Goal: Task Accomplishment & Management: Manage account settings

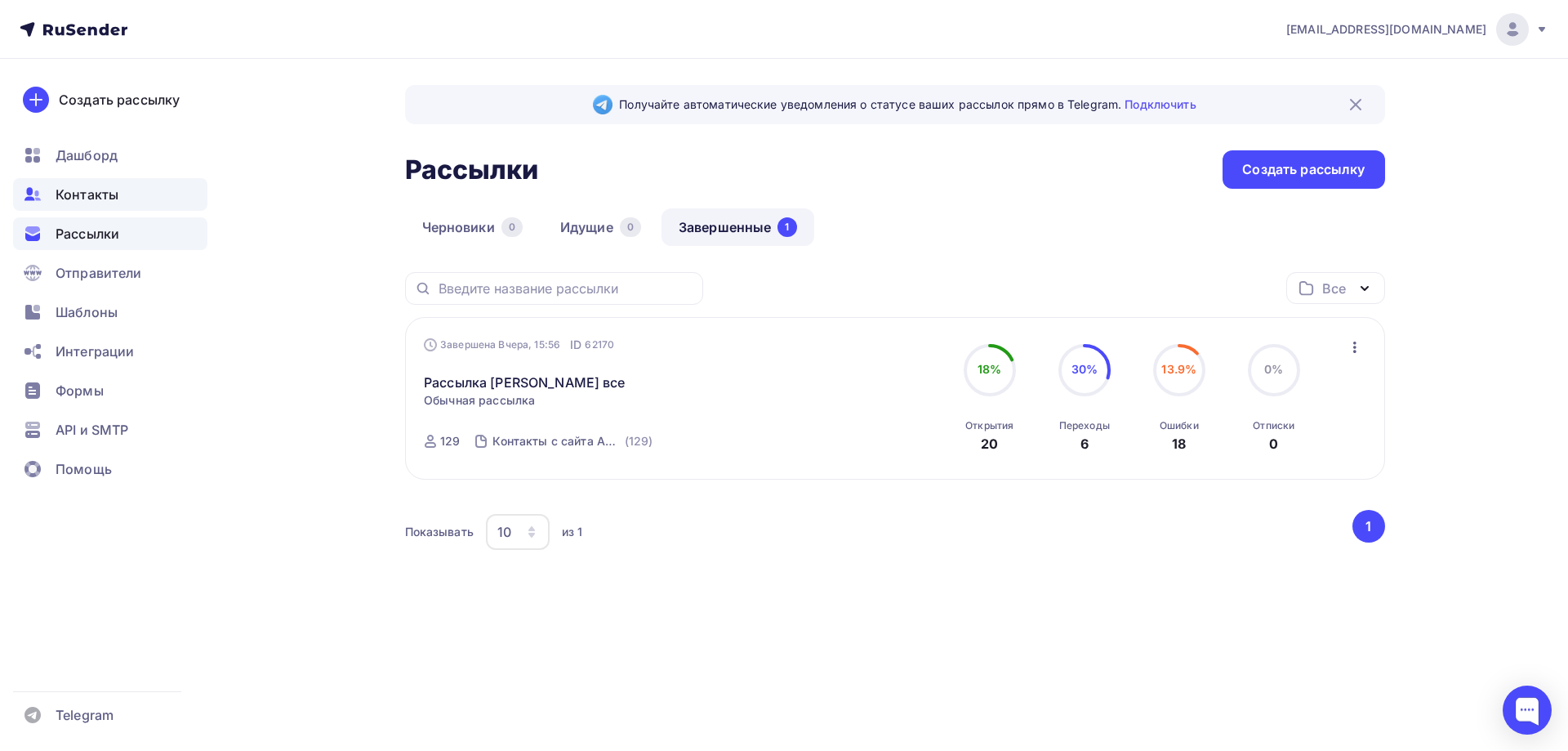
click at [140, 194] on div "Контакты" at bounding box center [110, 194] width 195 height 32
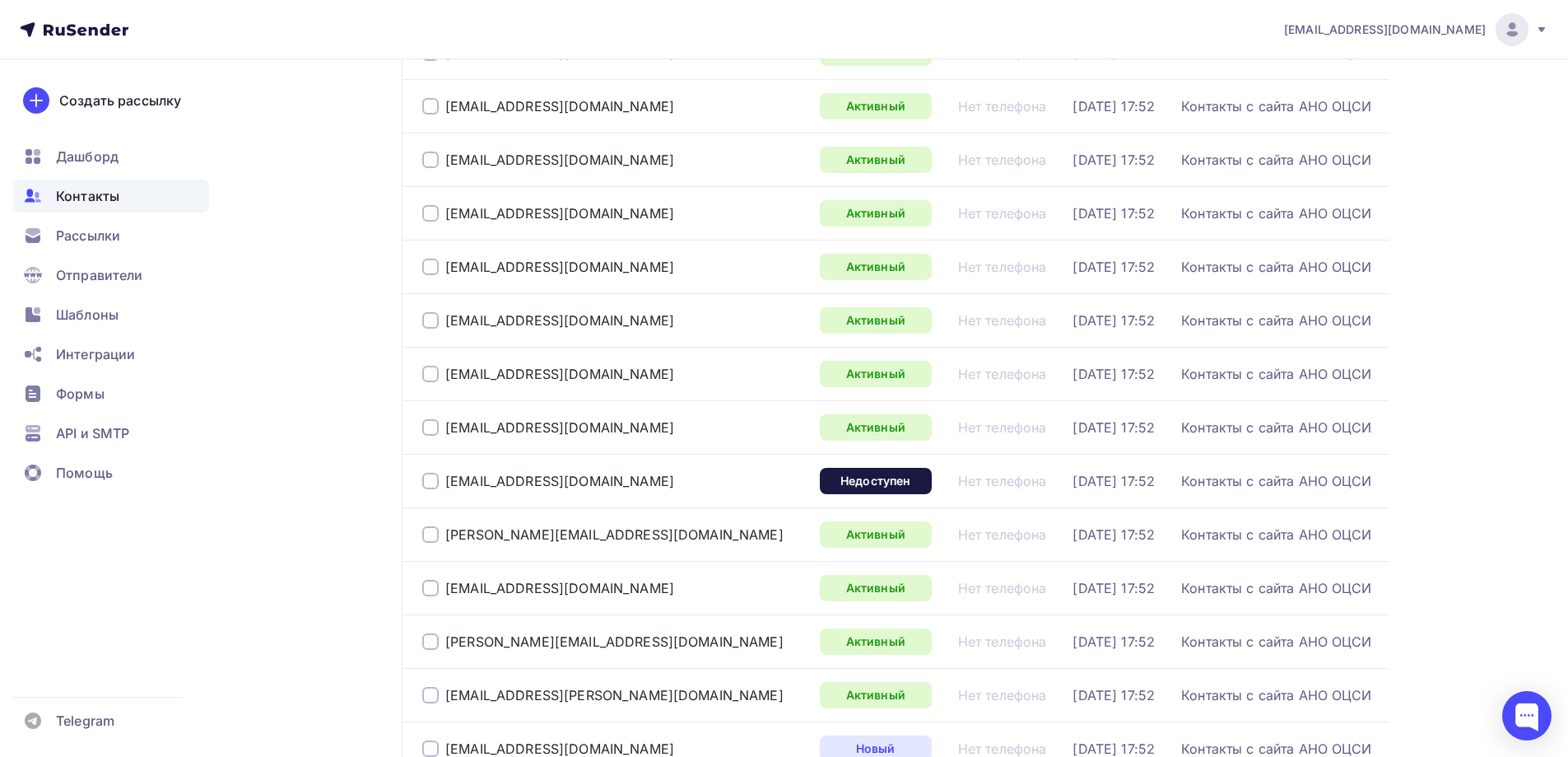
scroll to position [741, 0]
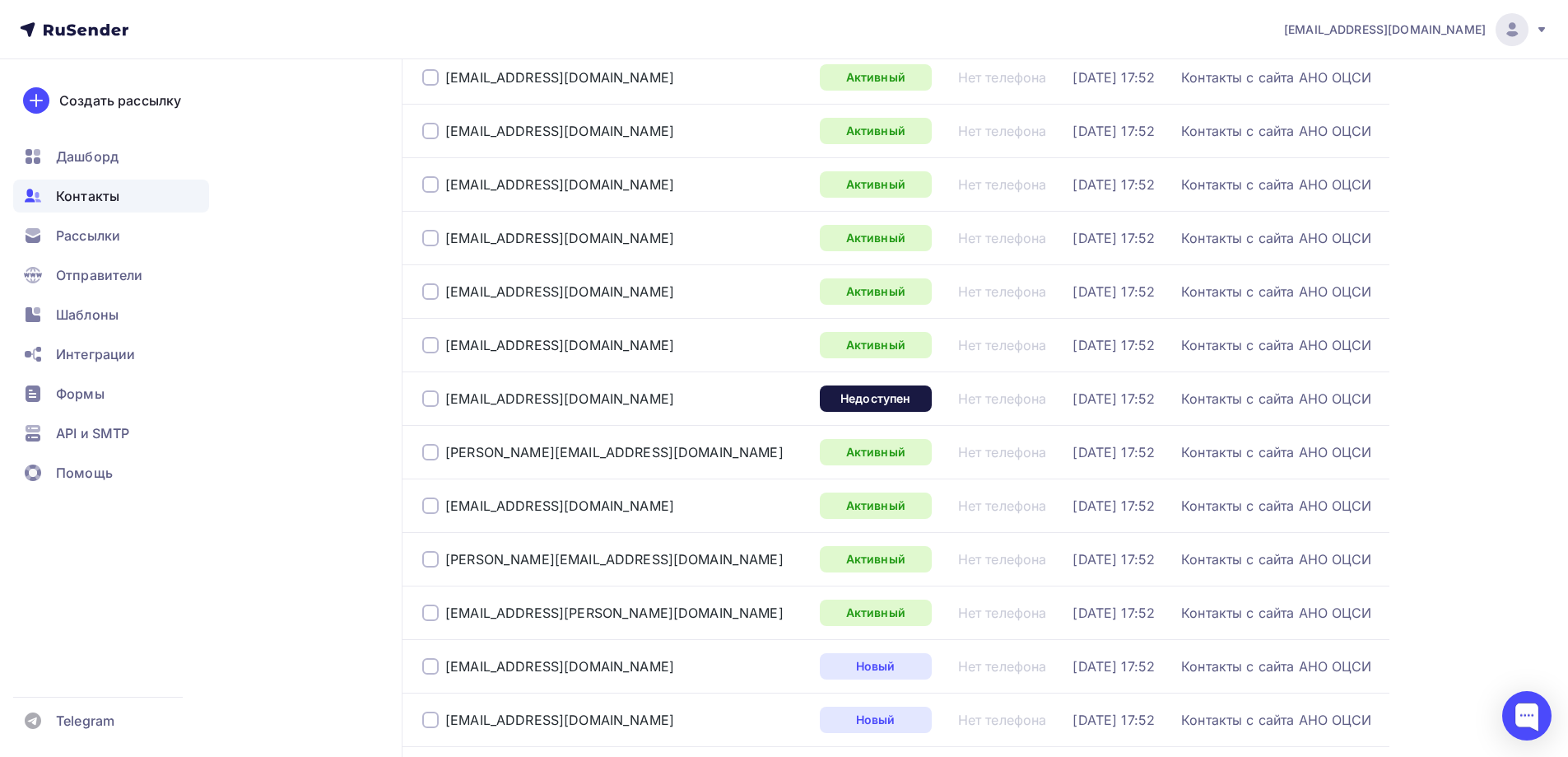
click at [426, 391] on div at bounding box center [431, 399] width 17 height 17
click at [569, 400] on div "[EMAIL_ADDRESS][DOMAIN_NAME]" at bounding box center [560, 399] width 229 height 17
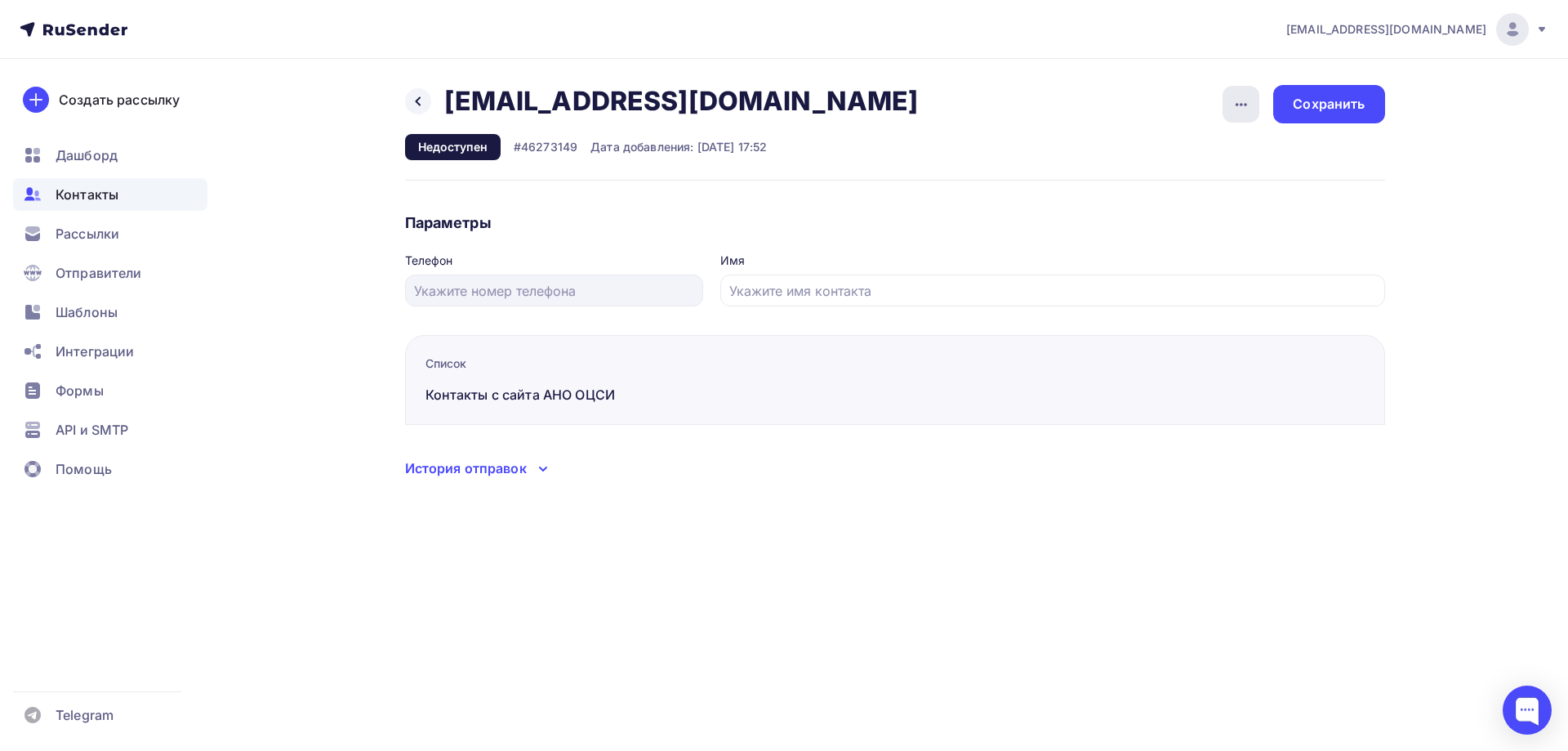
click at [1231, 102] on div "button" at bounding box center [1241, 104] width 36 height 36
click at [1182, 152] on div "Удалить" at bounding box center [1178, 156] width 156 height 20
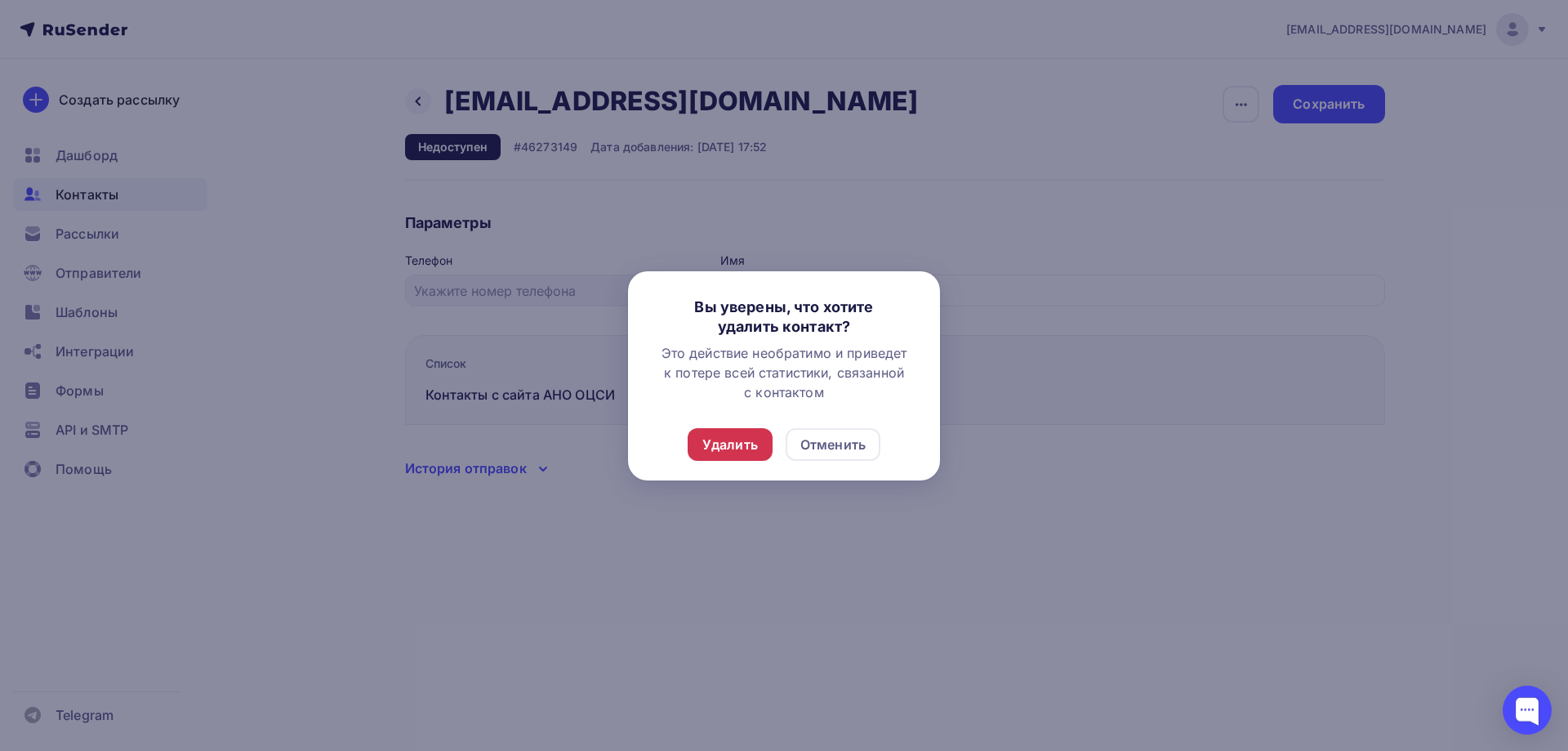
click at [733, 452] on div "Удалить" at bounding box center [729, 445] width 55 height 20
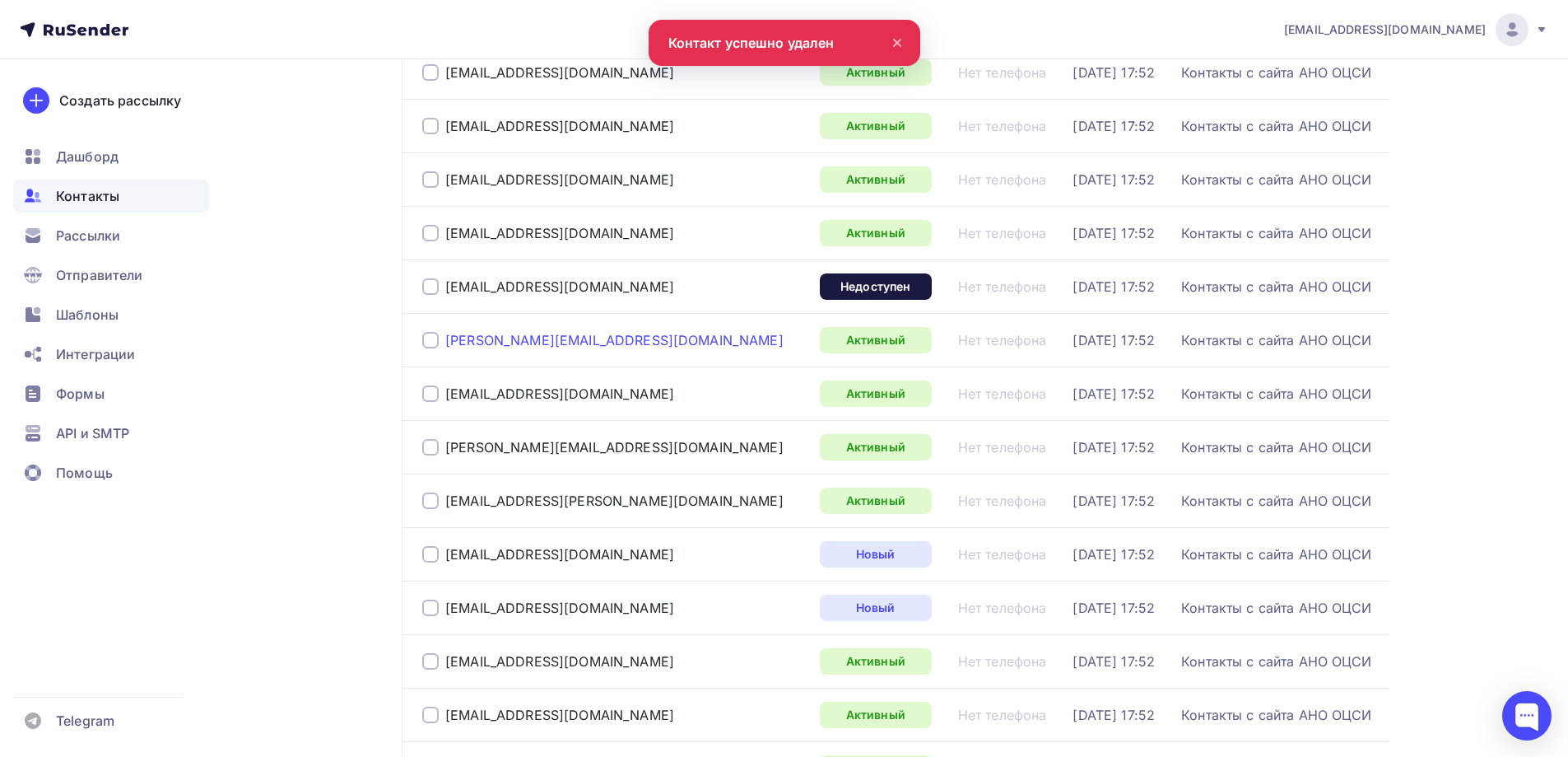
scroll to position [823, 0]
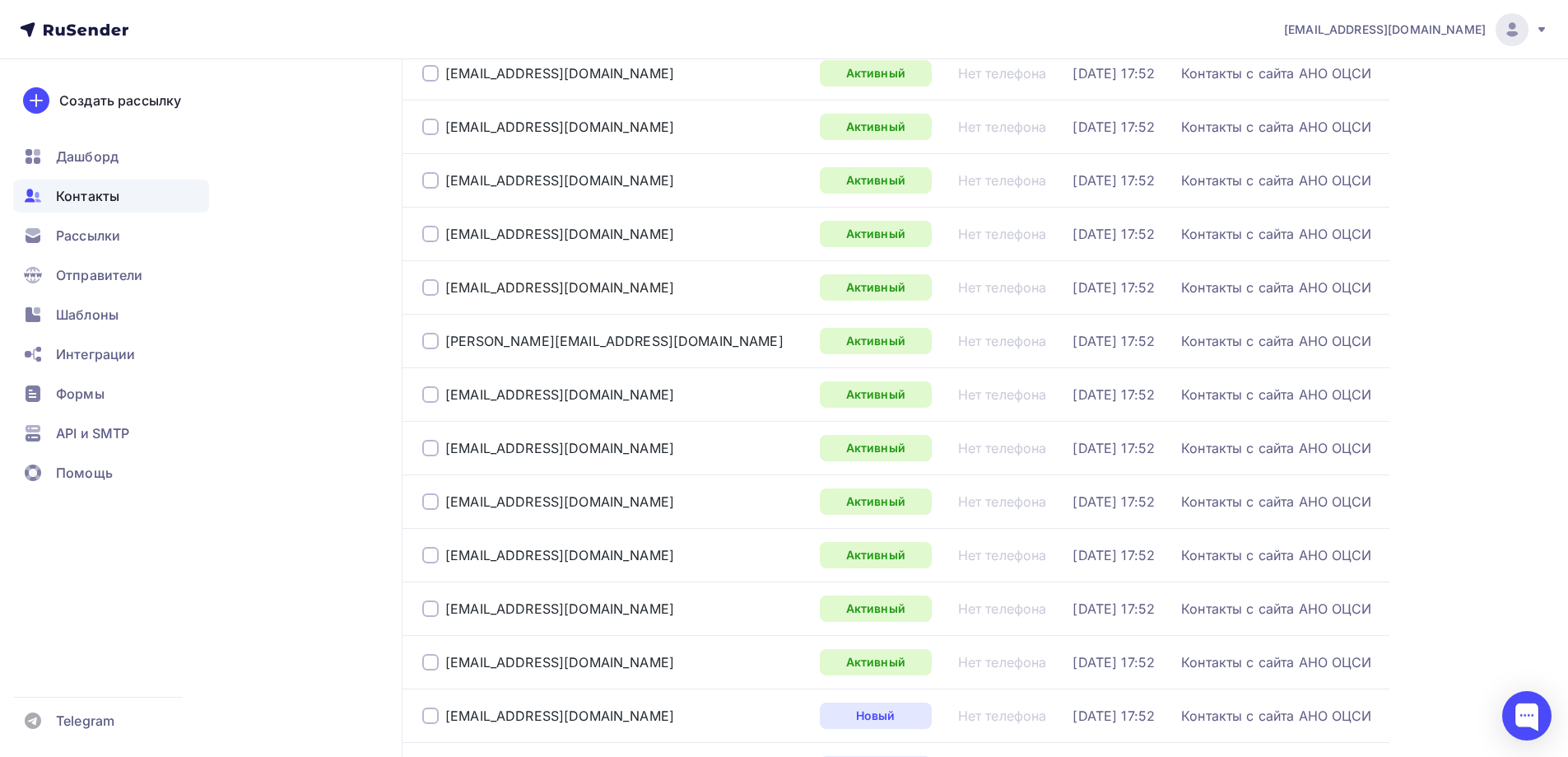
scroll to position [2388, 0]
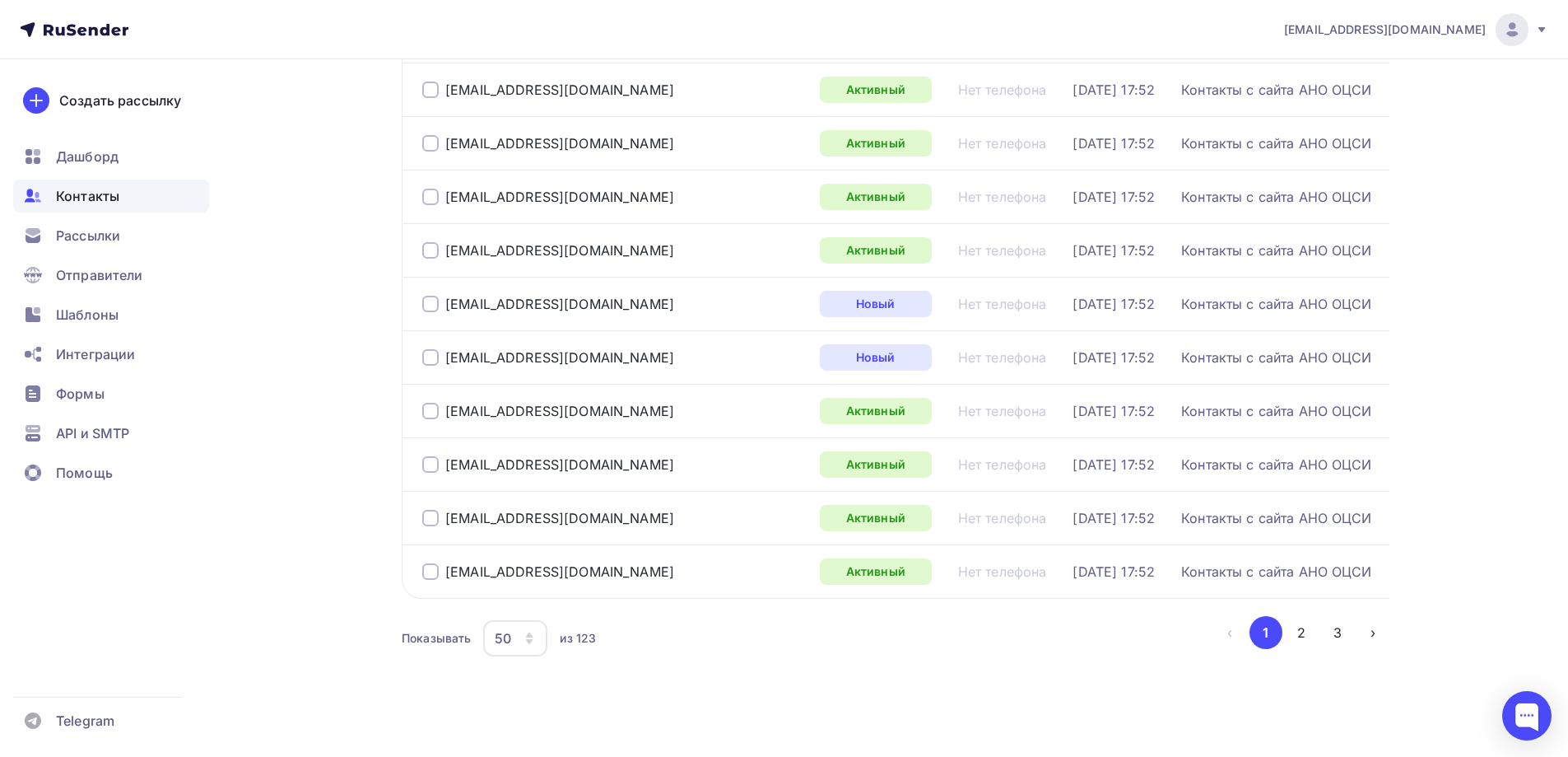
click at [1303, 632] on button "2" at bounding box center [1301, 632] width 33 height 33
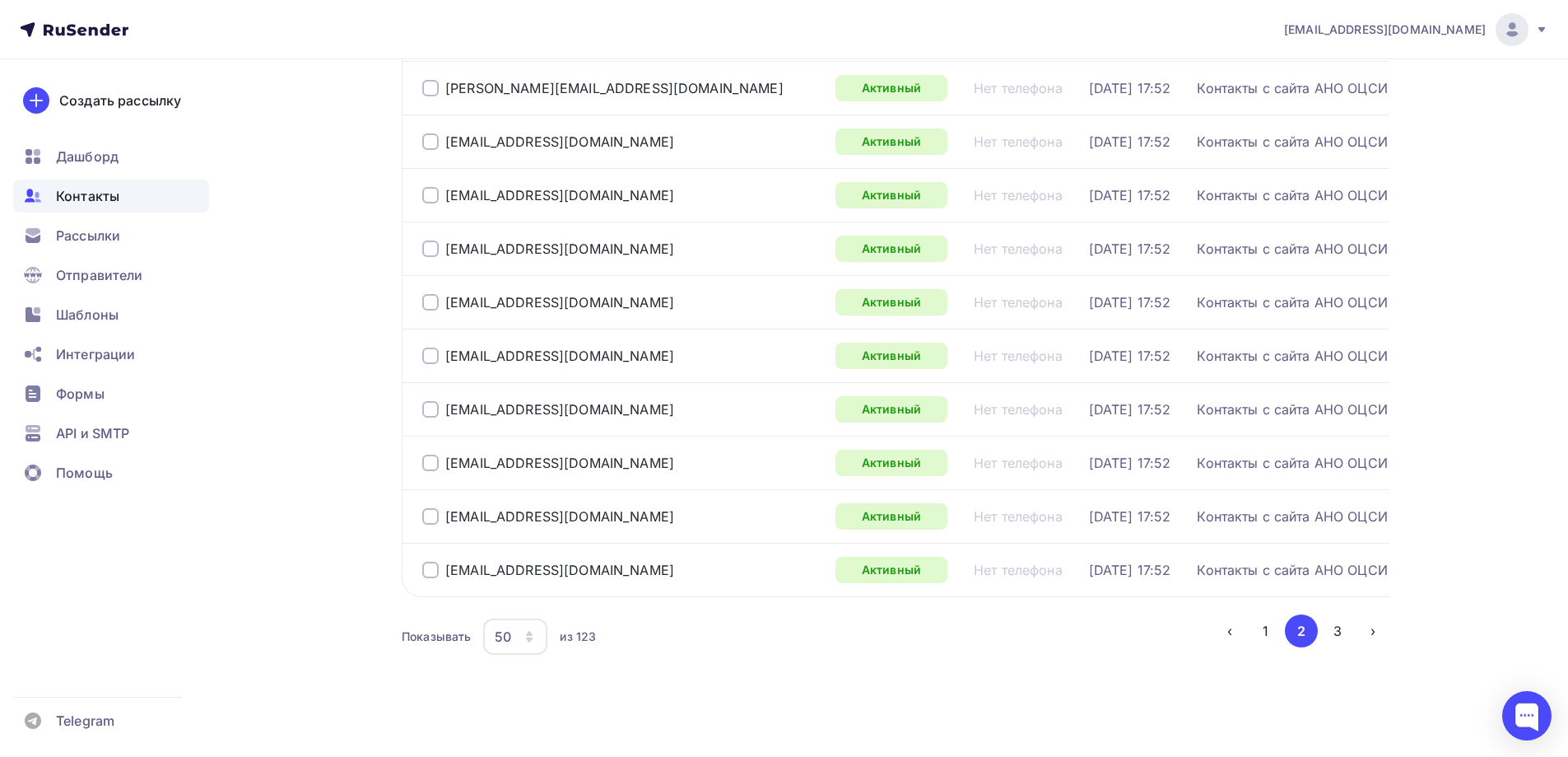
scroll to position [2398, 0]
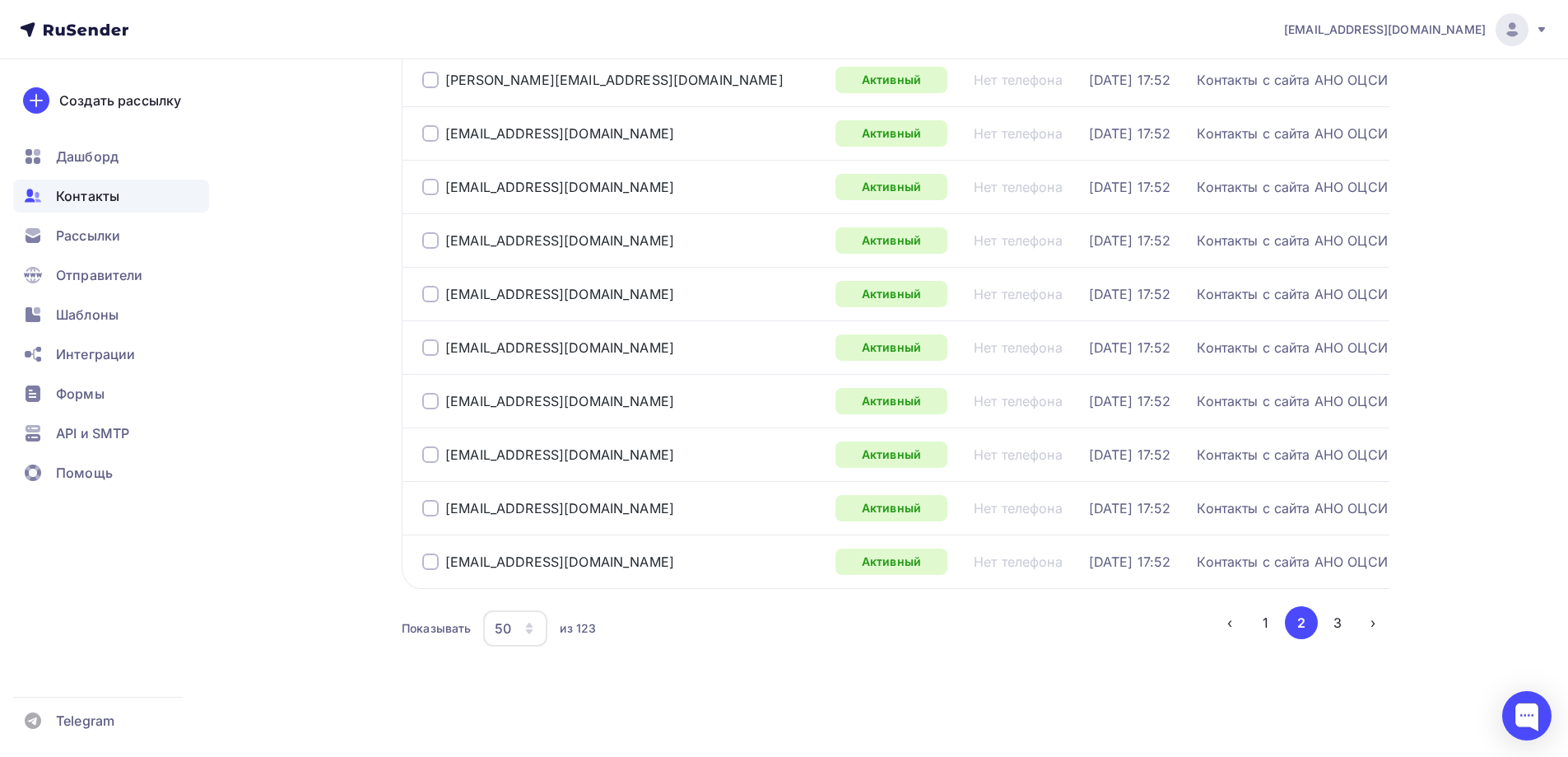
click at [1351, 618] on button "3" at bounding box center [1337, 622] width 33 height 33
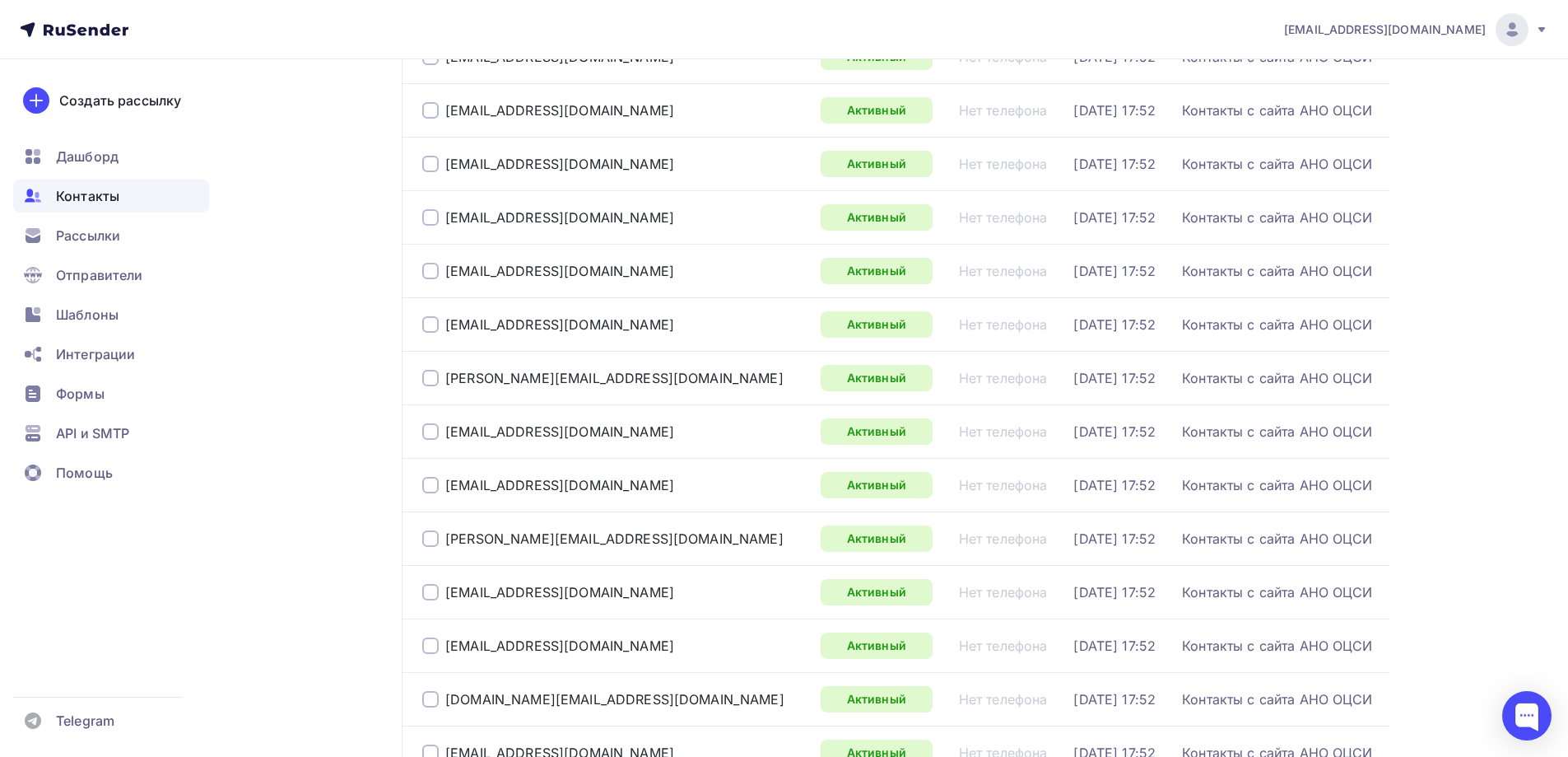
scroll to position [952, 0]
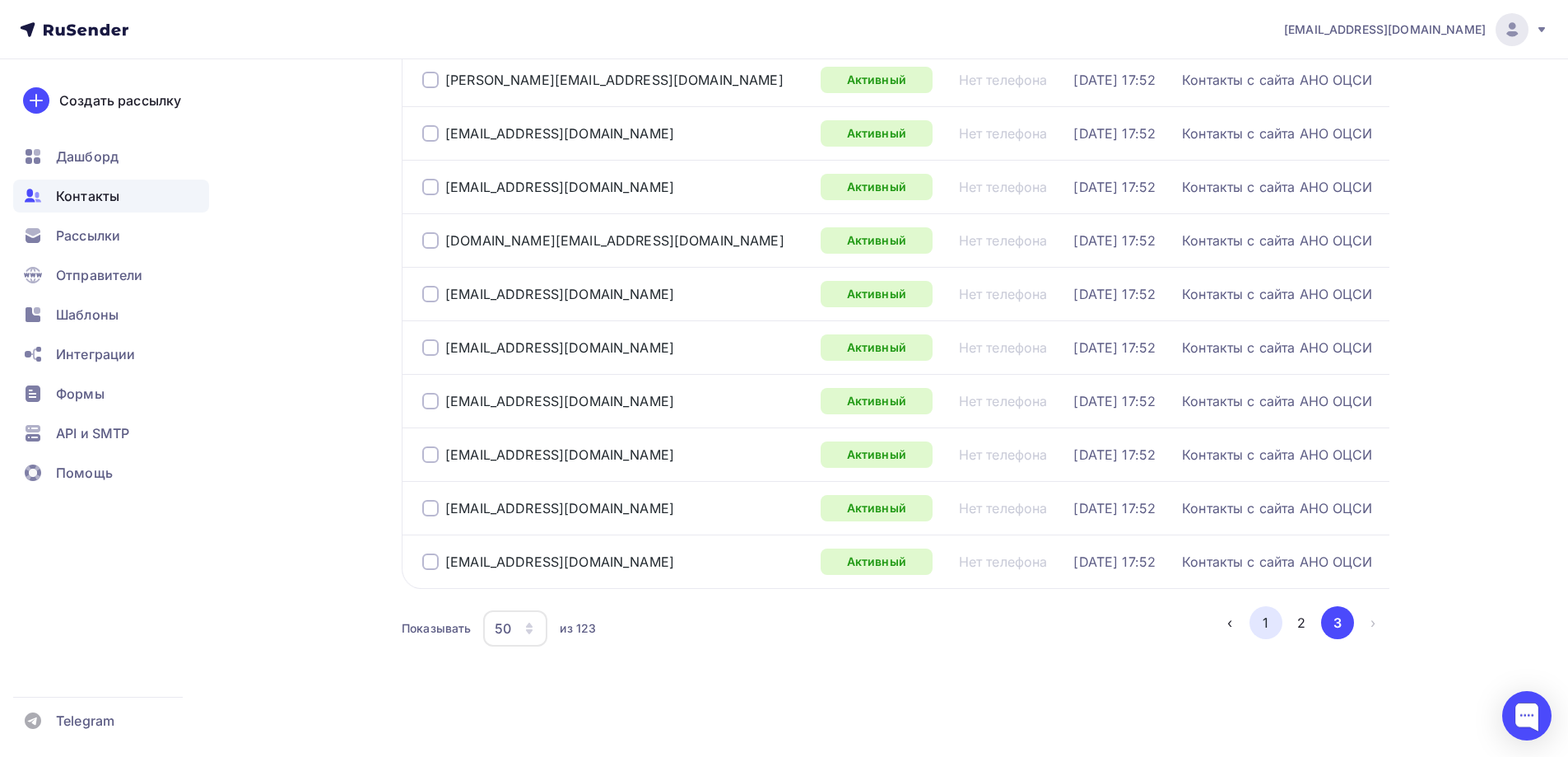
click at [1251, 625] on button "1" at bounding box center [1265, 622] width 33 height 33
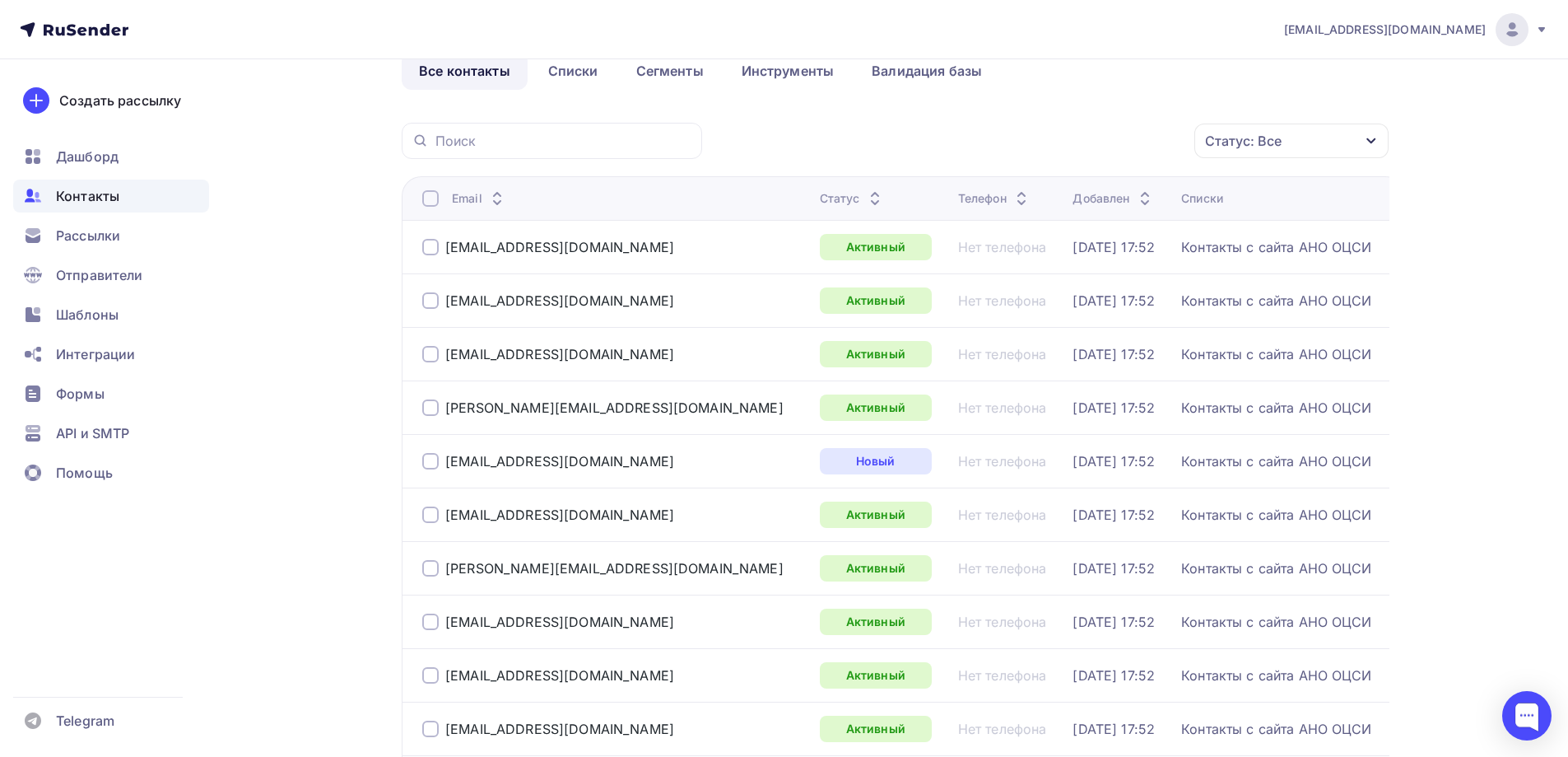
scroll to position [0, 0]
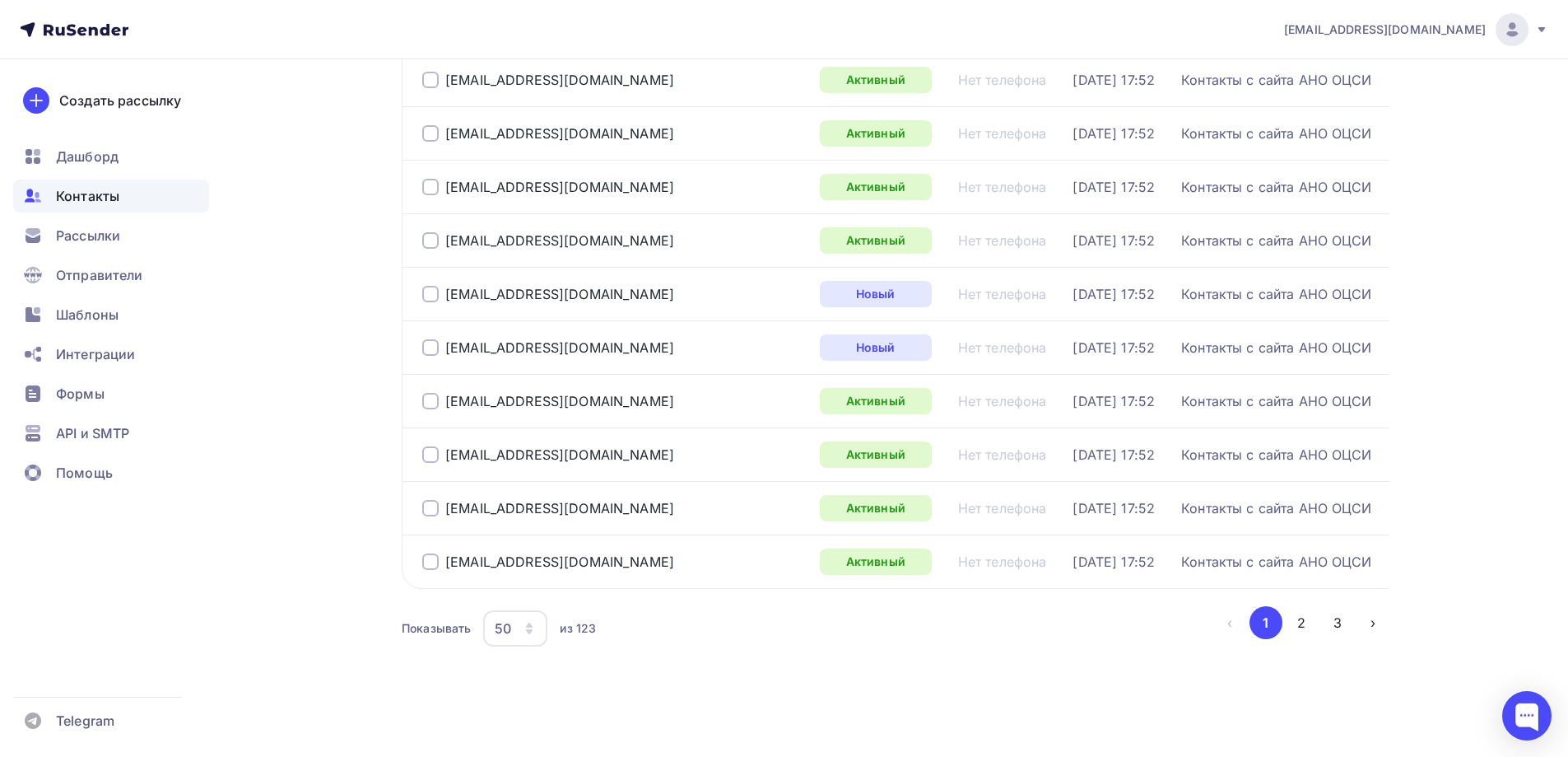
click at [1308, 623] on button "2" at bounding box center [1301, 622] width 33 height 33
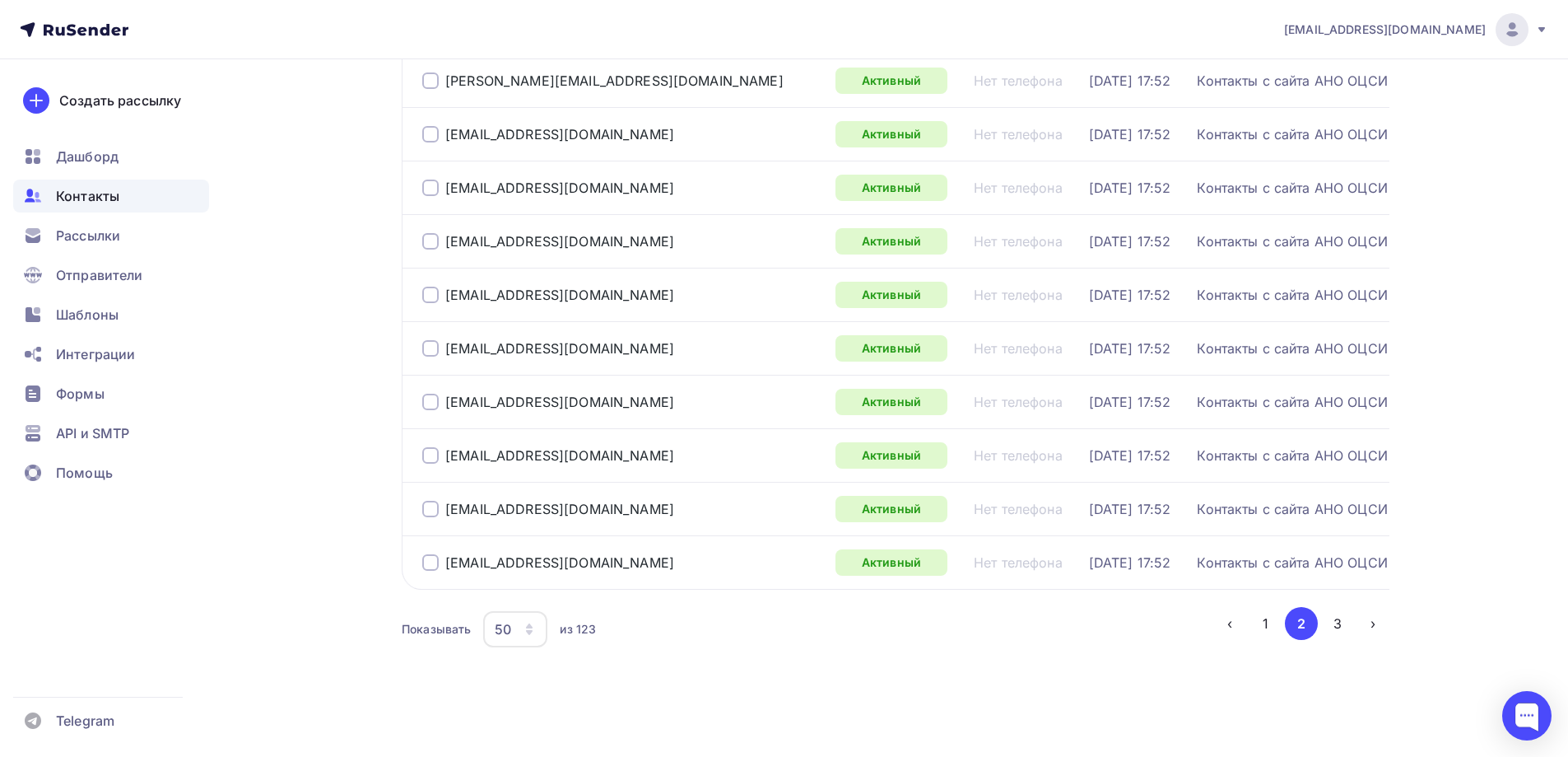
scroll to position [2398, 0]
click at [1348, 625] on button "3" at bounding box center [1337, 622] width 33 height 33
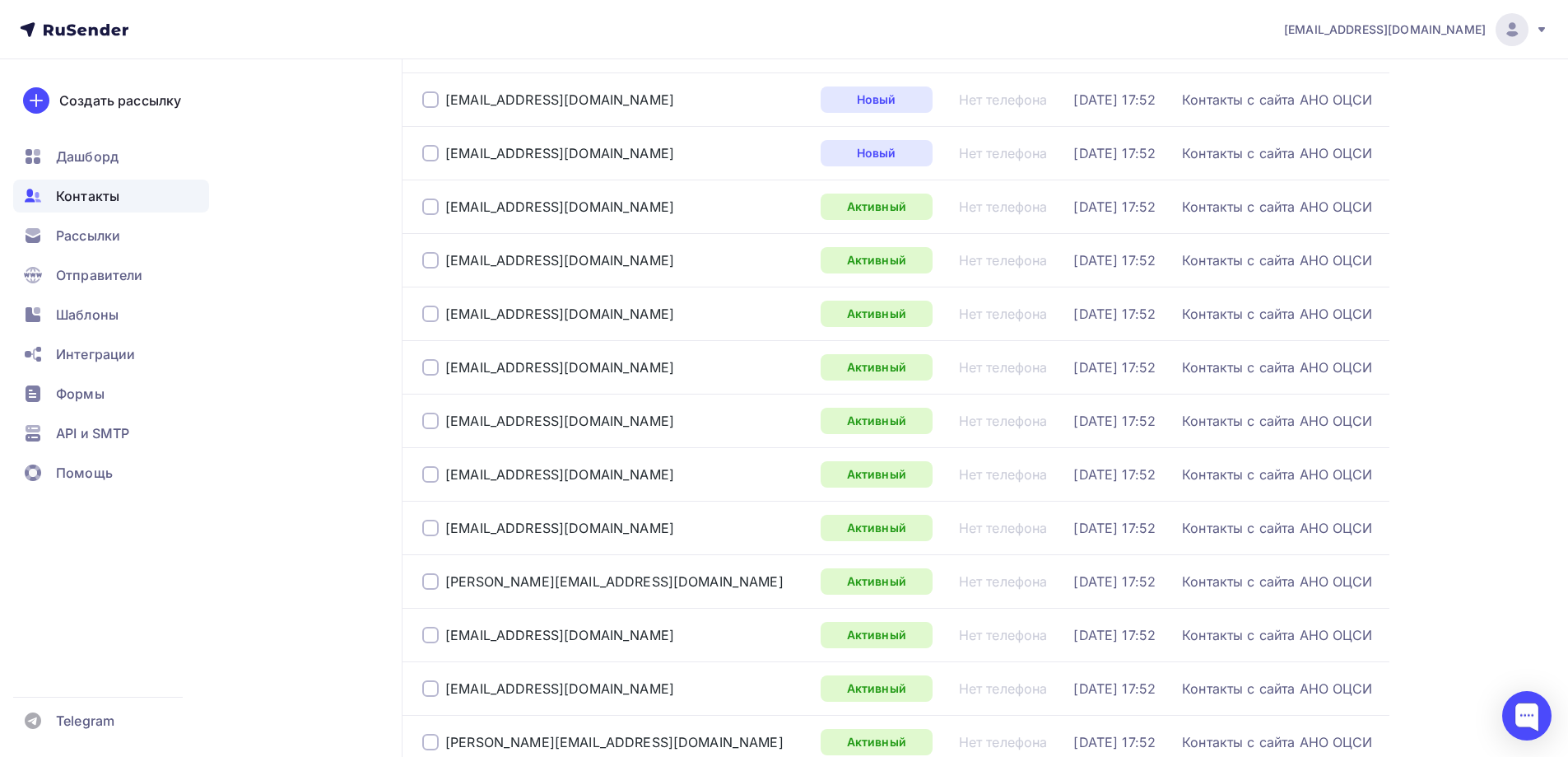
scroll to position [455, 0]
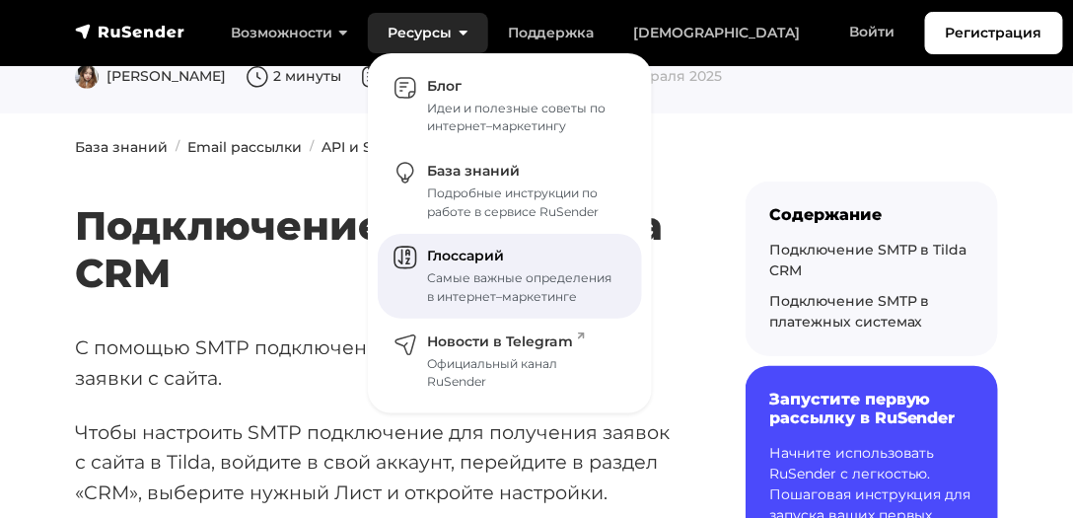
scroll to position [225, 0]
